Goal: Task Accomplishment & Management: Manage account settings

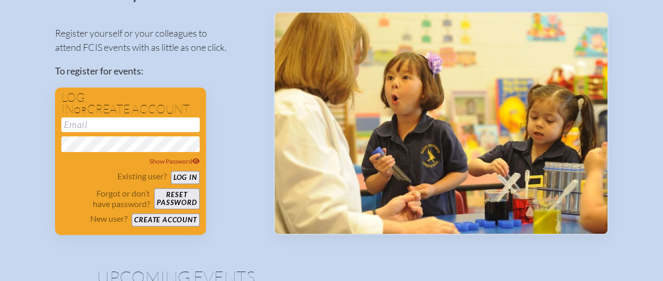
scroll to position [103, 0]
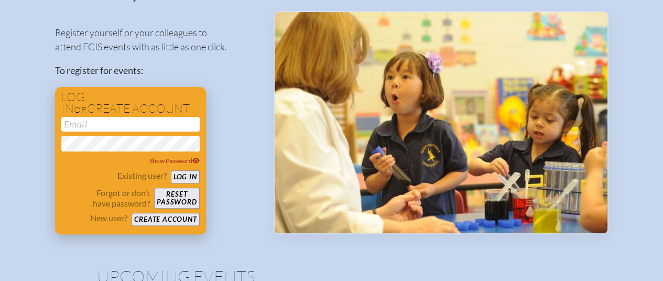
type input "[EMAIL_ADDRESS][DOMAIN_NAME]"
click at [182, 176] on button "Log in" at bounding box center [185, 176] width 29 height 13
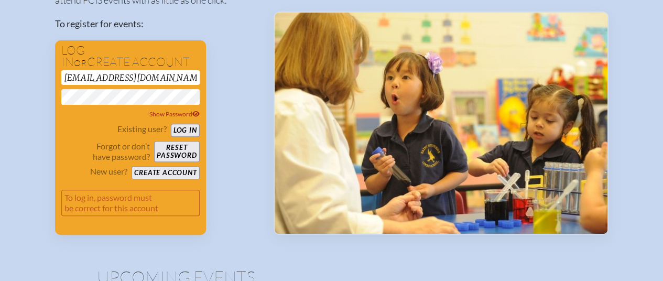
click at [32, 101] on div "Welcome to FCIS’s future-ready Events. Register yourself or your colleagues to …" at bounding box center [332, 132] width 630 height 420
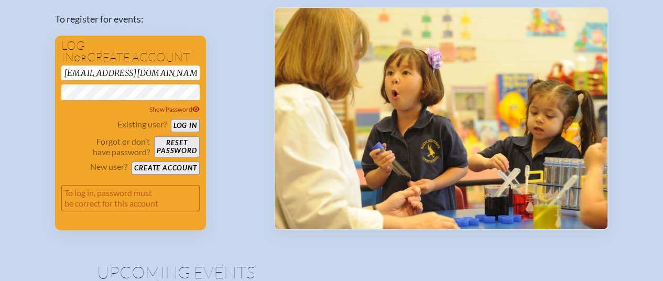
scroll to position [155, 0]
